Goal: Use online tool/utility: Use online tool/utility

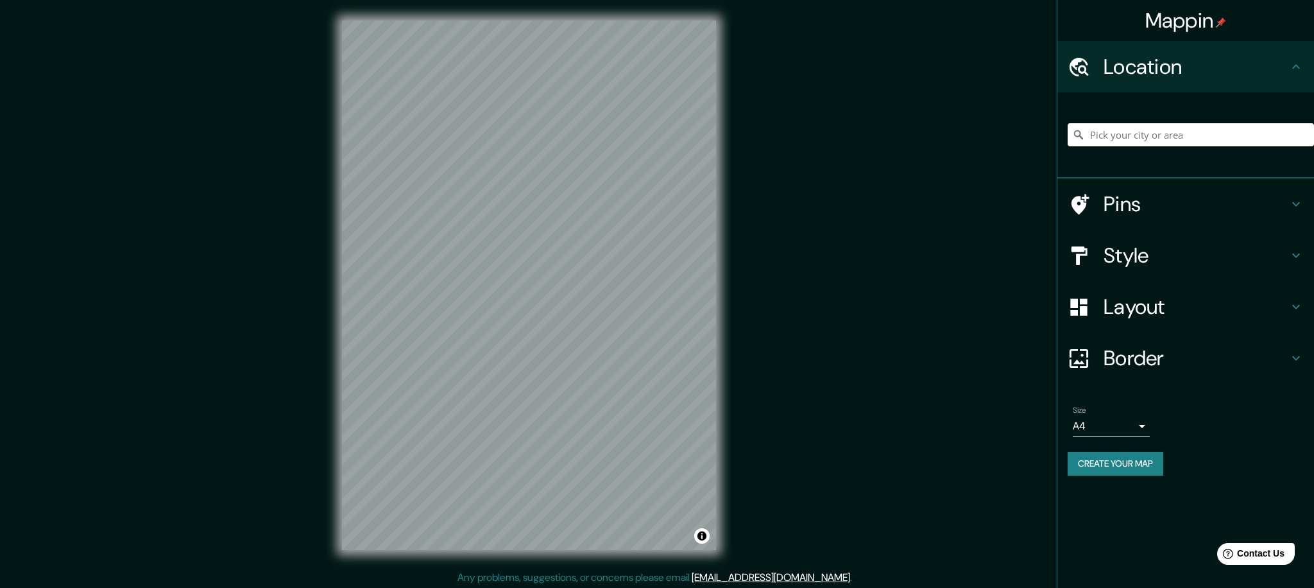
click at [1151, 133] on input "Pick your city or area" at bounding box center [1190, 134] width 246 height 23
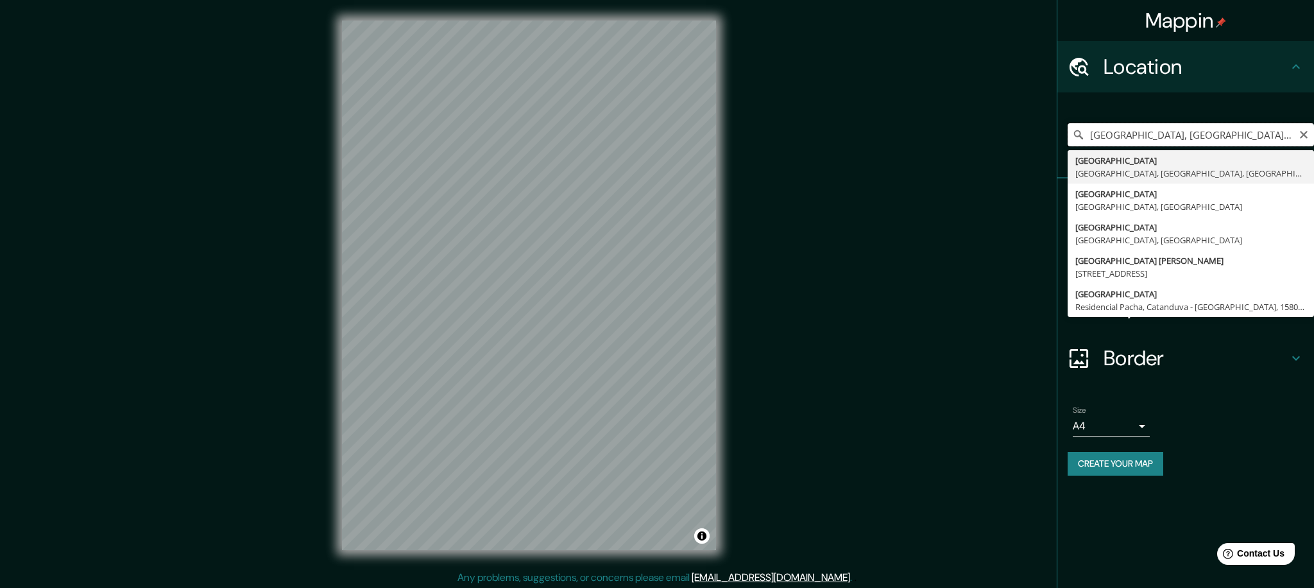
type input "[GEOGRAPHIC_DATA], [GEOGRAPHIC_DATA], [GEOGRAPHIC_DATA], [GEOGRAPHIC_DATA]"
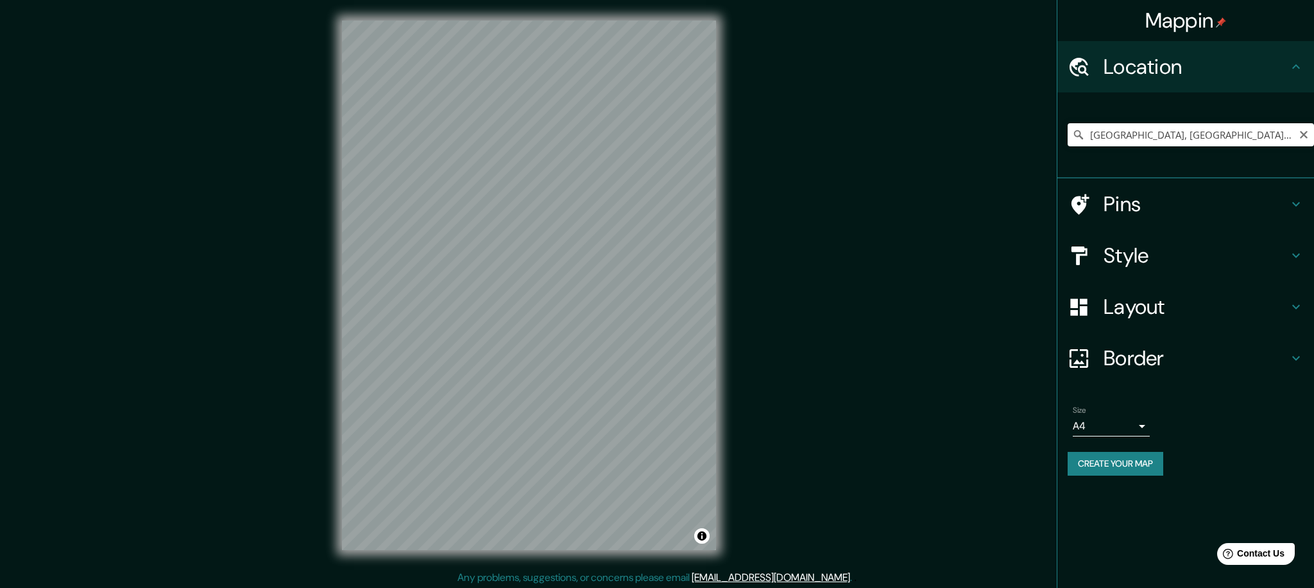
click at [908, 392] on div "Mappin Location [GEOGRAPHIC_DATA], [GEOGRAPHIC_DATA], [GEOGRAPHIC_DATA], [GEOGR…" at bounding box center [657, 295] width 1314 height 590
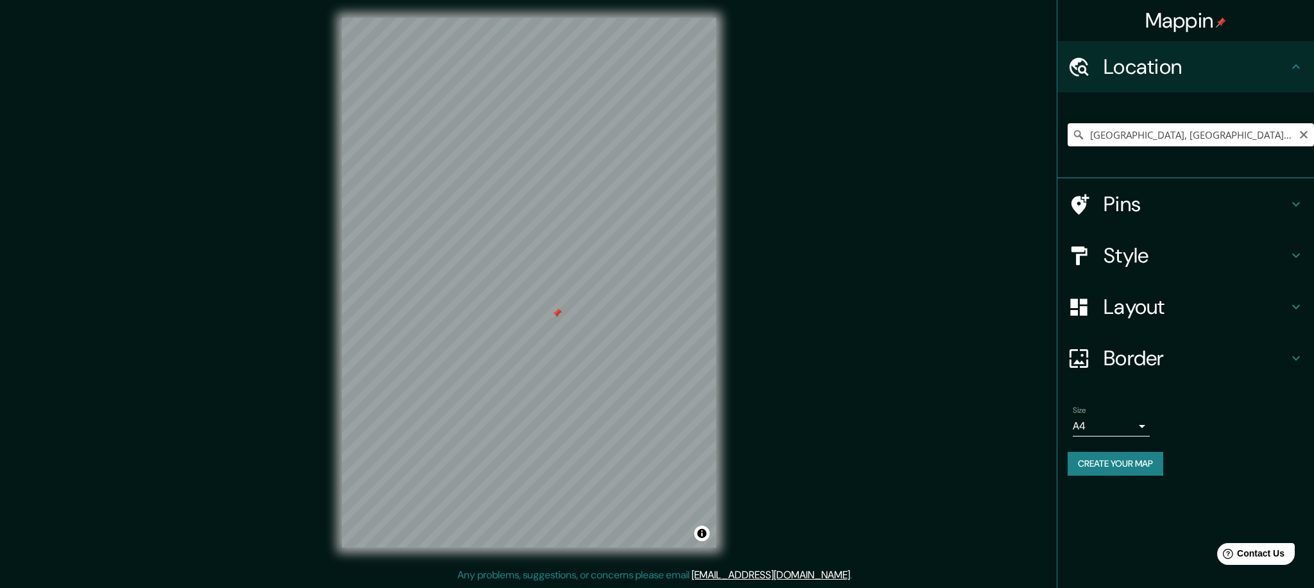
click at [555, 315] on div at bounding box center [557, 313] width 10 height 10
click at [1302, 202] on icon at bounding box center [1295, 203] width 15 height 15
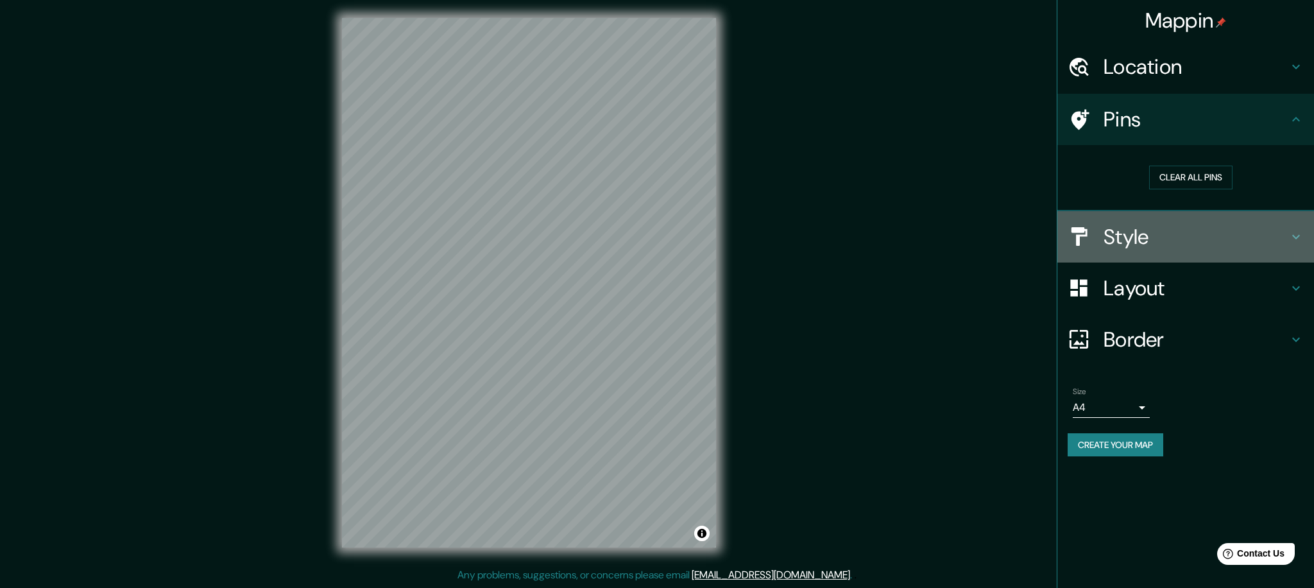
click at [1298, 237] on icon at bounding box center [1295, 236] width 15 height 15
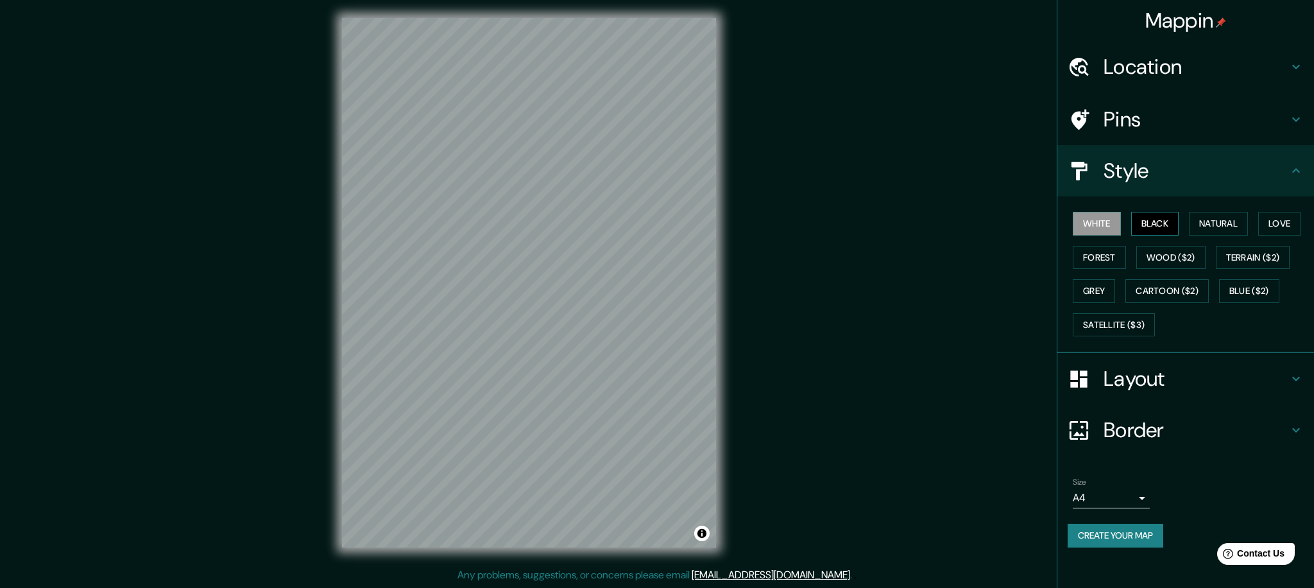
click at [1155, 225] on button "Black" at bounding box center [1155, 224] width 48 height 24
click at [1101, 223] on button "White" at bounding box center [1097, 224] width 48 height 24
click at [1219, 217] on button "Natural" at bounding box center [1218, 224] width 59 height 24
click at [1300, 226] on button "Love" at bounding box center [1279, 224] width 42 height 24
click at [1117, 258] on button "Forest" at bounding box center [1099, 258] width 53 height 24
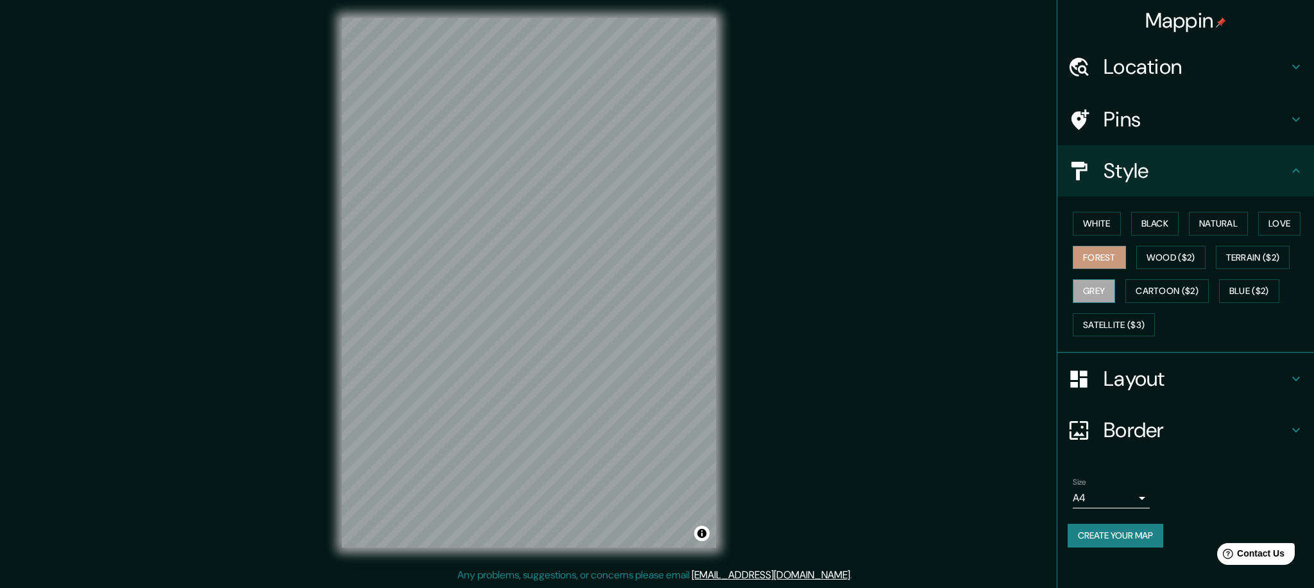
click at [1095, 296] on button "Grey" at bounding box center [1094, 291] width 42 height 24
click at [1107, 221] on button "White" at bounding box center [1097, 224] width 48 height 24
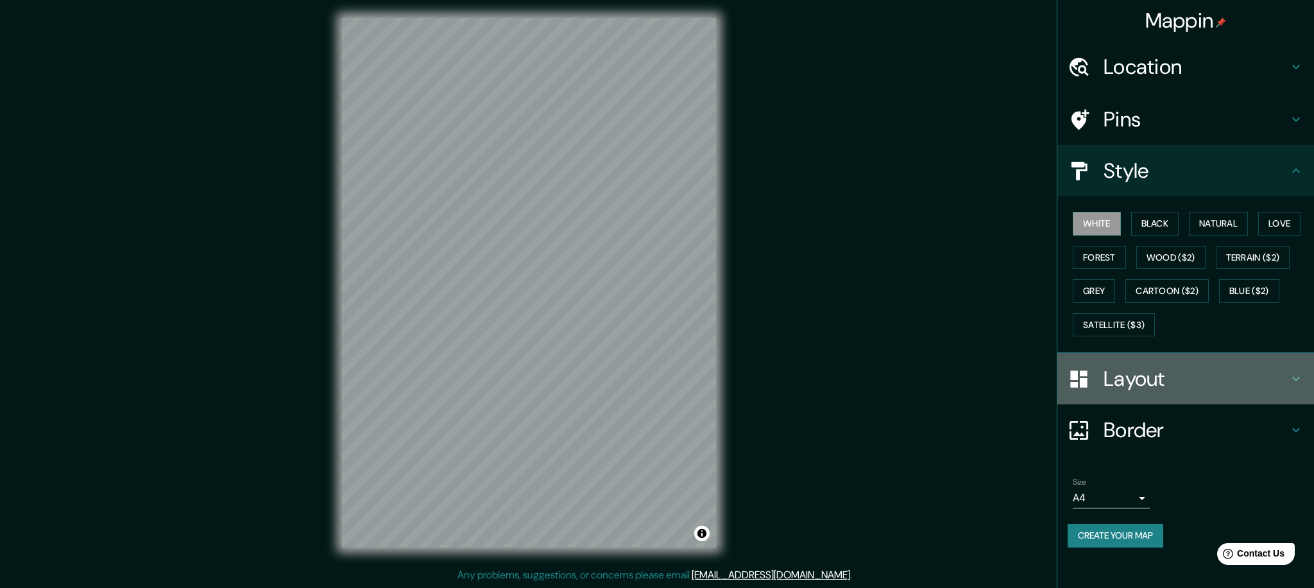
click at [1298, 375] on icon at bounding box center [1295, 378] width 15 height 15
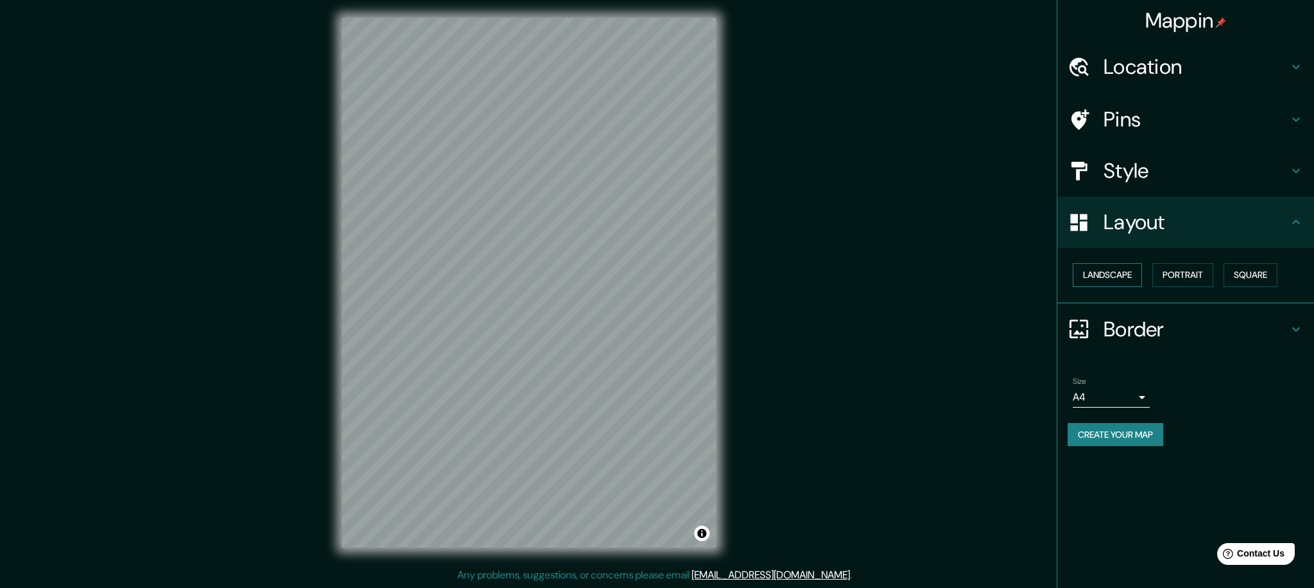
click at [1118, 282] on button "Landscape" at bounding box center [1107, 275] width 69 height 24
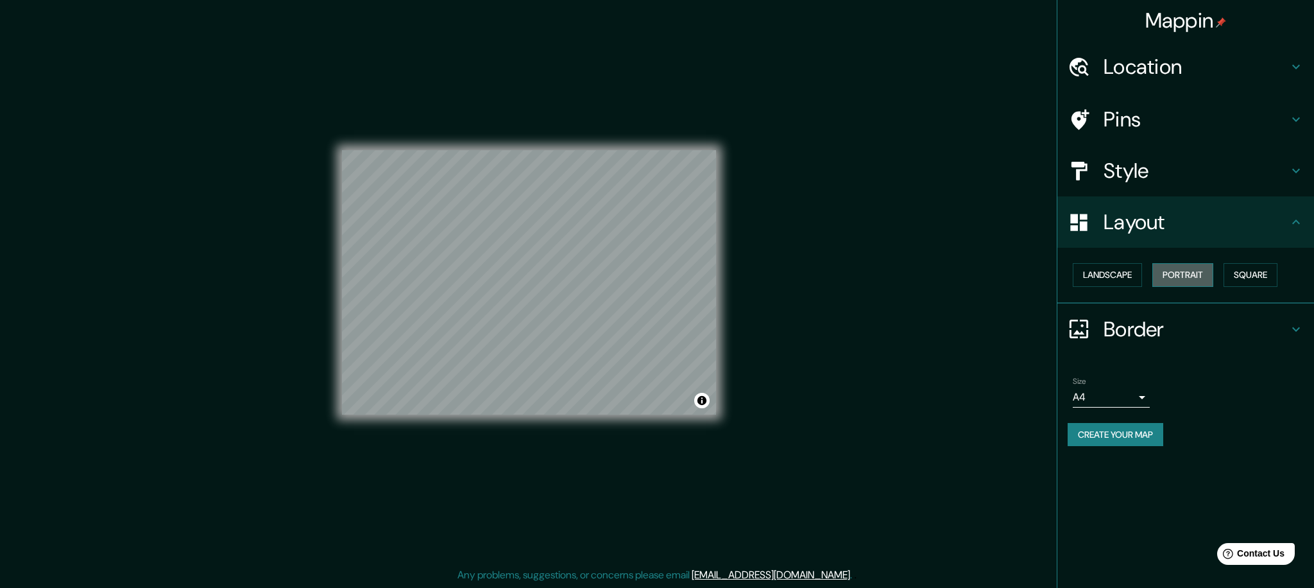
click at [1170, 278] on button "Portrait" at bounding box center [1182, 275] width 61 height 24
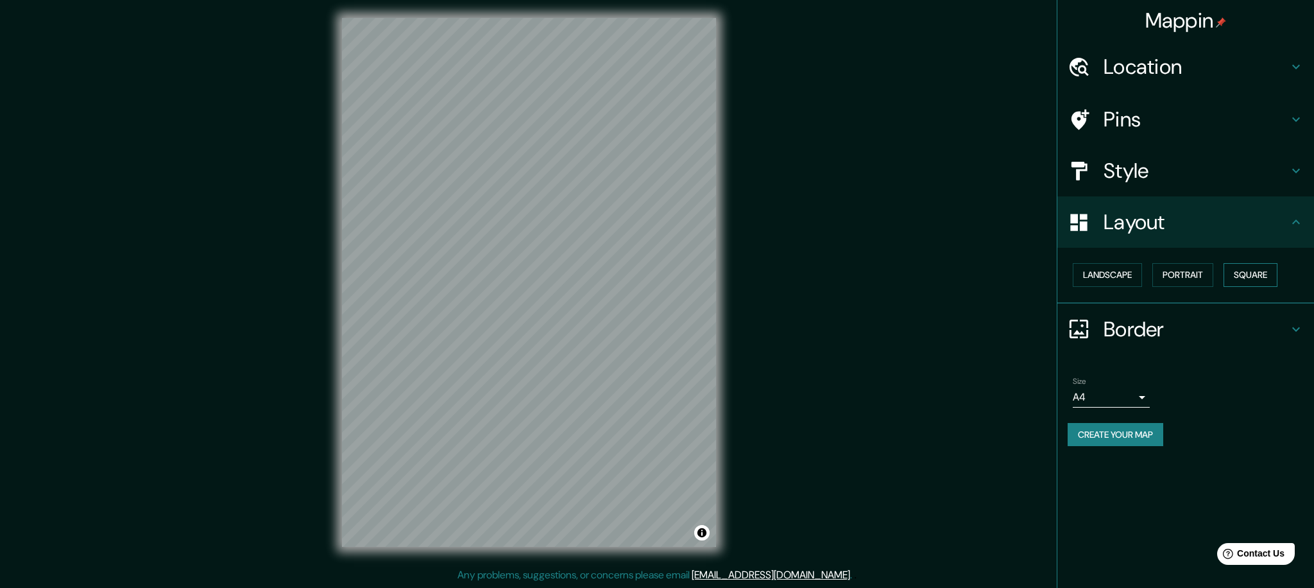
click at [1253, 272] on button "Square" at bounding box center [1250, 275] width 54 height 24
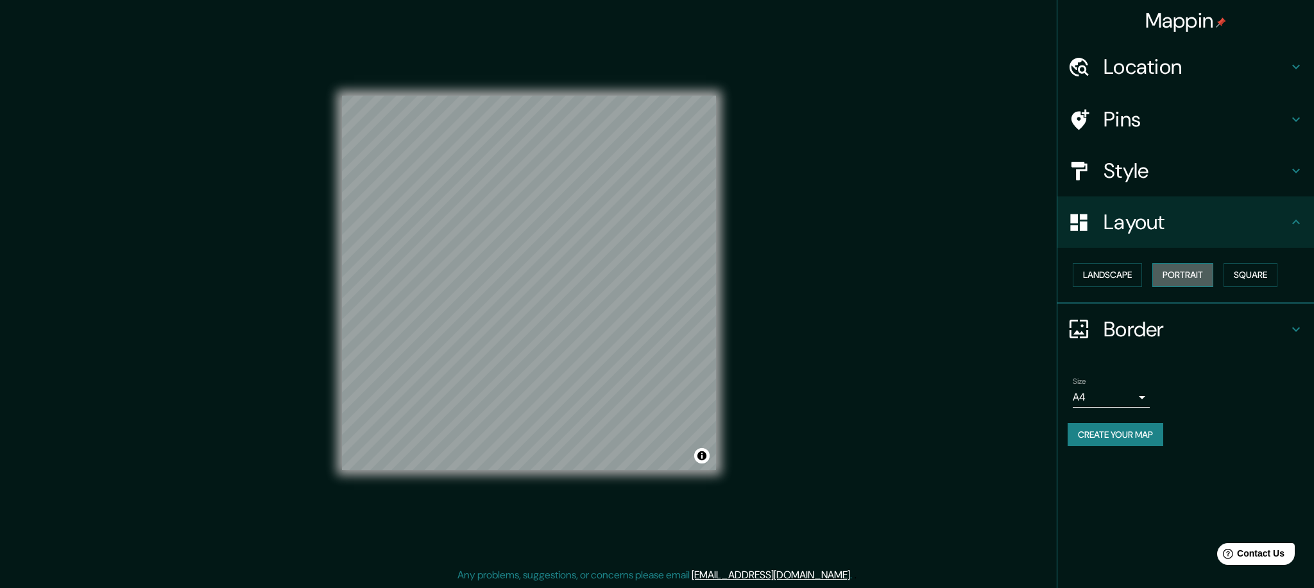
click at [1209, 275] on button "Portrait" at bounding box center [1182, 275] width 61 height 24
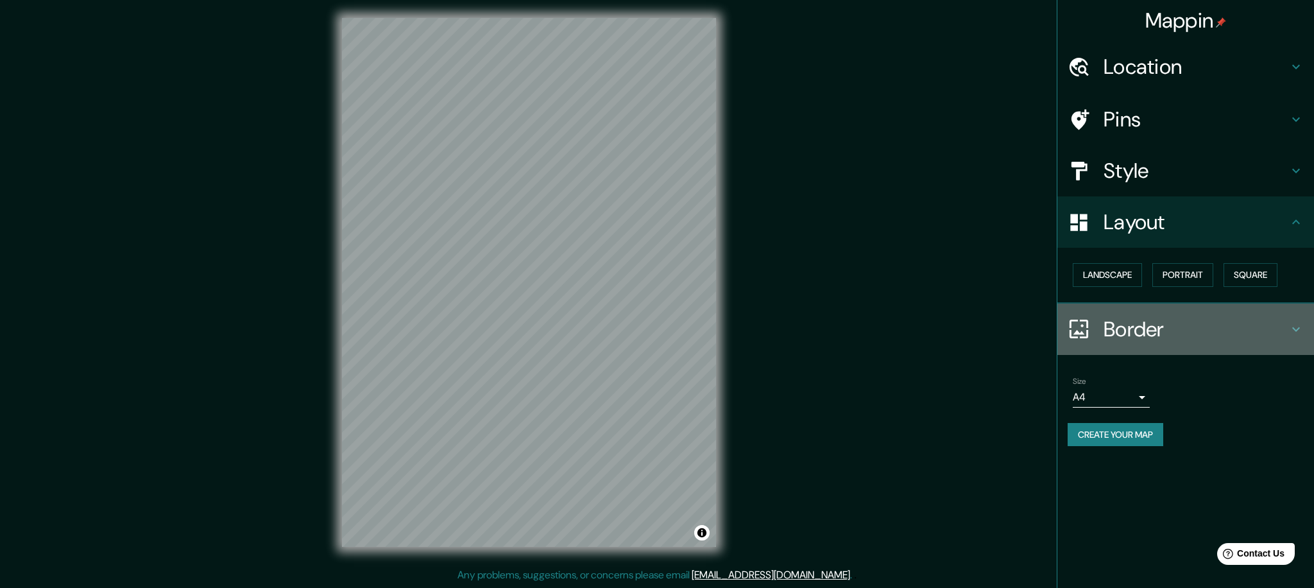
click at [1296, 328] on icon at bounding box center [1296, 329] width 8 height 4
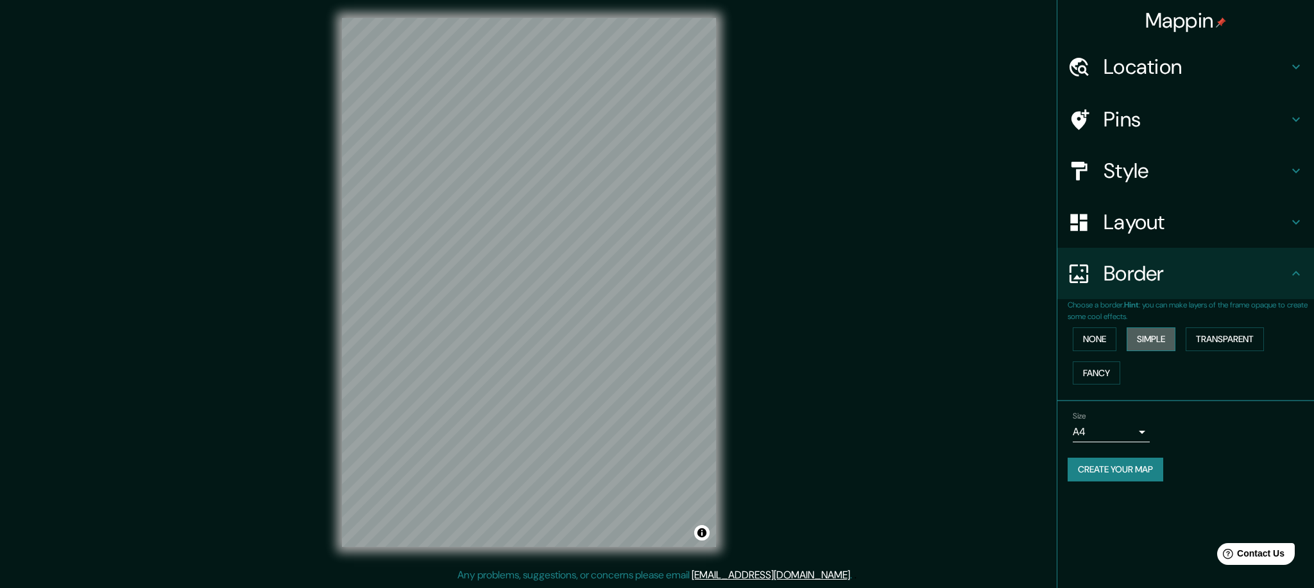
click at [1150, 341] on button "Simple" at bounding box center [1150, 339] width 49 height 24
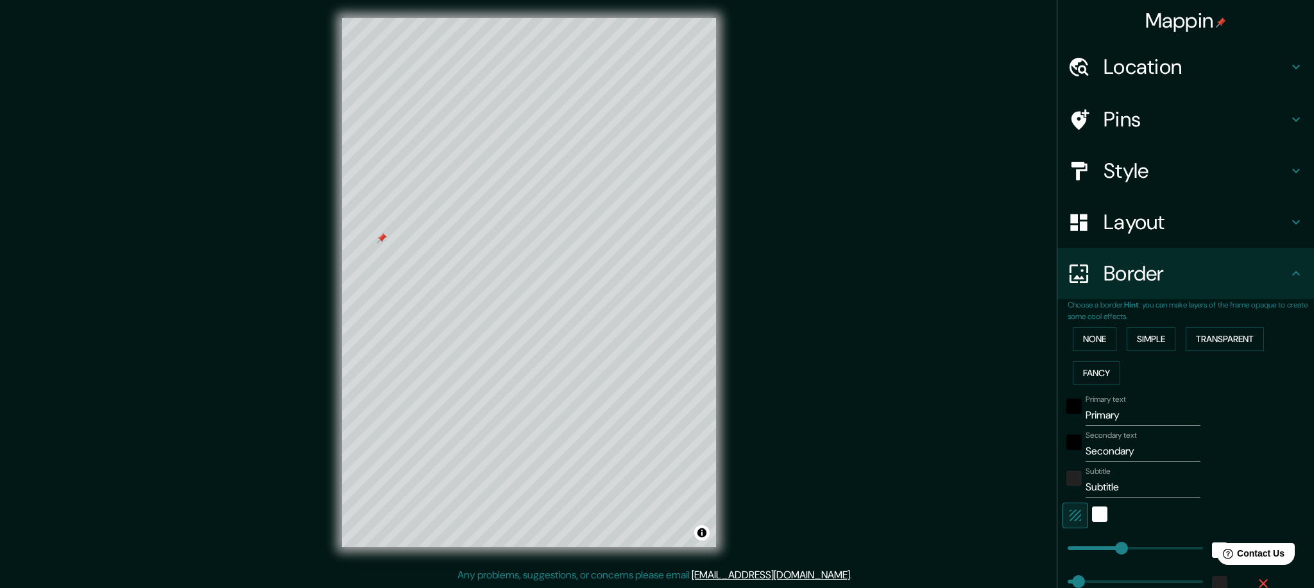
click at [380, 238] on div at bounding box center [382, 238] width 10 height 10
